Goal: Task Accomplishment & Management: Use online tool/utility

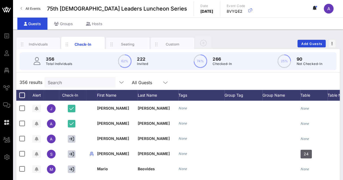
click at [271, 38] on div "Individuals Check-In Seating Custom Add Guests" at bounding box center [177, 43] width 323 height 17
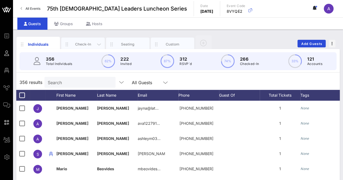
click at [80, 42] on div "Check-In" at bounding box center [83, 44] width 24 height 5
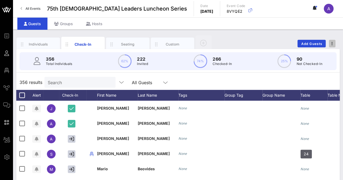
click at [331, 43] on span "button" at bounding box center [332, 44] width 7 height 4
click at [329, 52] on div "Export To CSV" at bounding box center [322, 52] width 26 height 4
click at [78, 79] on input "Search" at bounding box center [79, 82] width 63 height 7
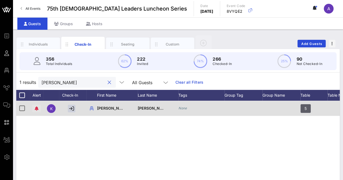
type input "kirk"
click at [35, 106] on button "button" at bounding box center [36, 109] width 9 height 8
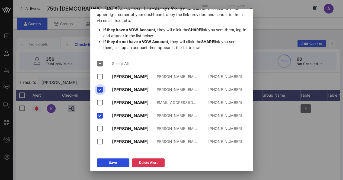
scroll to position [47, 0]
click at [145, 162] on div "Delete Alert" at bounding box center [148, 162] width 18 height 5
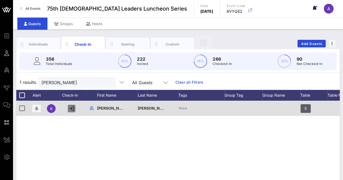
click at [69, 105] on button "button" at bounding box center [72, 109] width 8 height 8
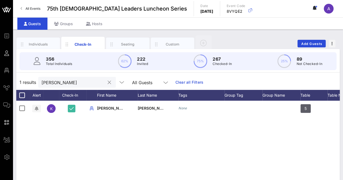
click at [108, 82] on button "clear icon" at bounding box center [110, 82] width 4 height 5
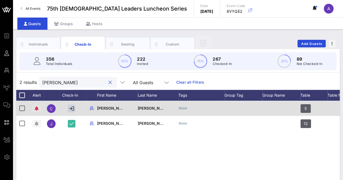
type input "carol"
click at [37, 109] on icon "button" at bounding box center [37, 109] width 4 height 4
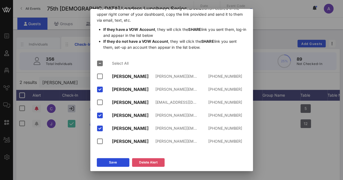
click at [159, 164] on button "Delete Alert" at bounding box center [148, 162] width 33 height 9
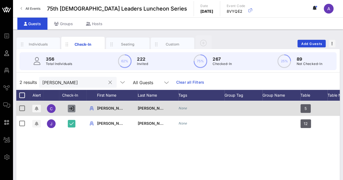
click at [73, 107] on icon "button" at bounding box center [71, 108] width 5 height 5
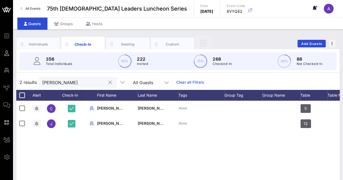
click at [108, 82] on button "clear icon" at bounding box center [110, 82] width 4 height 5
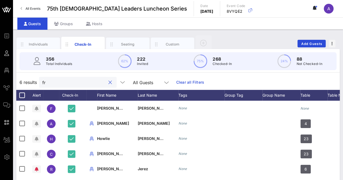
type input "f"
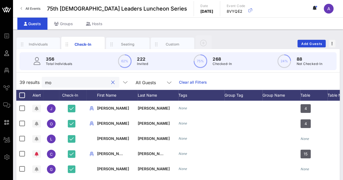
type input "m"
